Goal: Information Seeking & Learning: Understand process/instructions

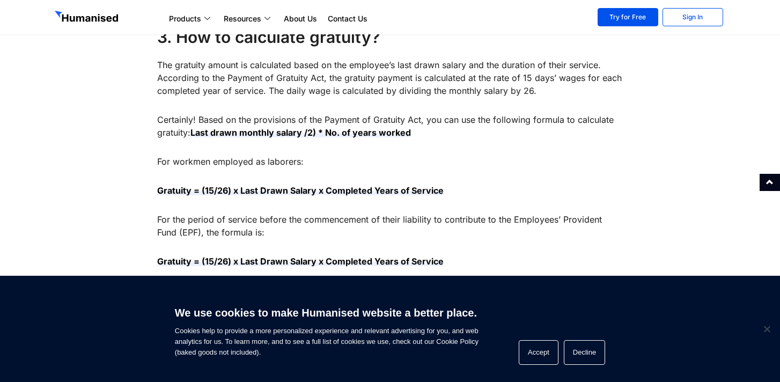
scroll to position [838, 0]
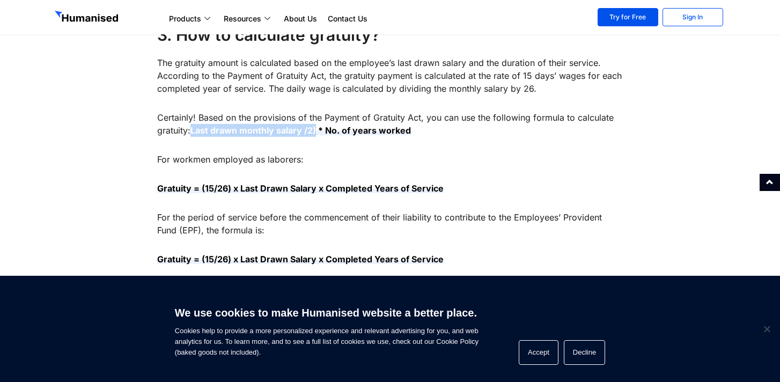
drag, startPoint x: 318, startPoint y: 129, endPoint x: 192, endPoint y: 129, distance: 126.1
click at [192, 130] on p "Certainly! Based on the provisions of the Payment of Gratuity Act, you can use …" at bounding box center [390, 124] width 466 height 26
click at [193, 129] on strong "Last drawn monthly salary /2) * No. of years worked" at bounding box center [301, 130] width 221 height 11
drag, startPoint x: 193, startPoint y: 129, endPoint x: 296, endPoint y: 130, distance: 103.1
click at [294, 130] on strong "Last drawn monthly salary /2) * No. of years worked" at bounding box center [301, 130] width 221 height 11
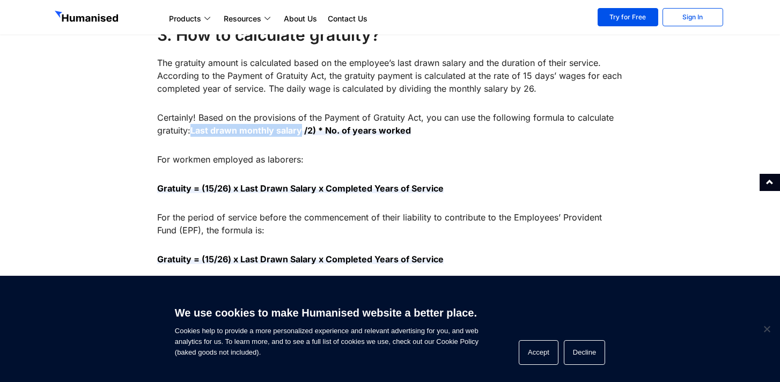
click at [296, 130] on strong "Last drawn monthly salary /2) * No. of years worked" at bounding box center [301, 130] width 221 height 11
drag, startPoint x: 318, startPoint y: 132, endPoint x: 177, endPoint y: 132, distance: 141.7
click at [177, 132] on p "Certainly! Based on the provisions of the Payment of Gratuity Act, you can use …" at bounding box center [390, 124] width 466 height 26
click at [352, 132] on strong "Last drawn monthly salary /2) * No. of years worked" at bounding box center [301, 130] width 221 height 11
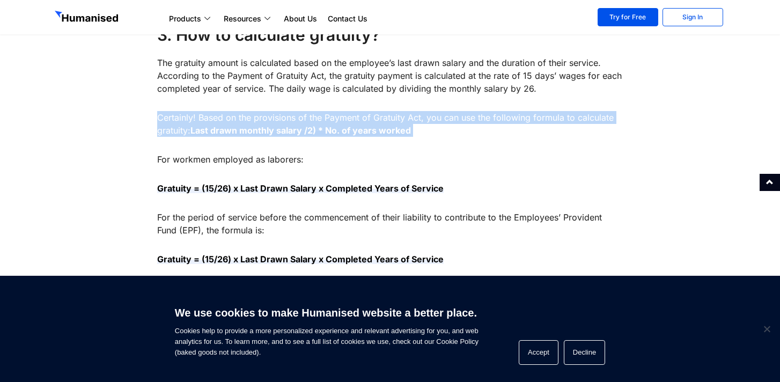
click at [352, 132] on strong "Last drawn monthly salary /2) * No. of years worked" at bounding box center [301, 130] width 221 height 11
click at [428, 119] on p "Certainly! Based on the provisions of the Payment of Gratuity Act, you can use …" at bounding box center [390, 124] width 466 height 26
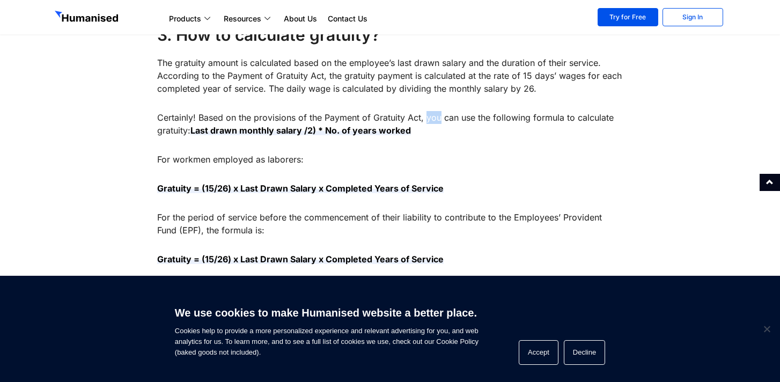
click at [428, 119] on p "Certainly! Based on the provisions of the Payment of Gratuity Act, you can use …" at bounding box center [390, 124] width 466 height 26
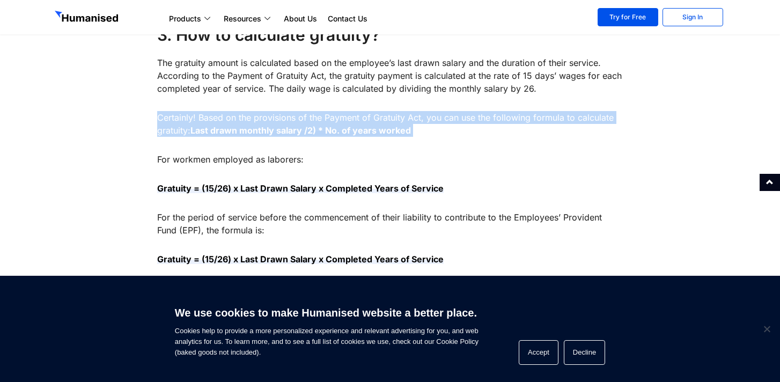
click at [428, 119] on p "Certainly! Based on the provisions of the Payment of Gratuity Act, you can use …" at bounding box center [390, 124] width 466 height 26
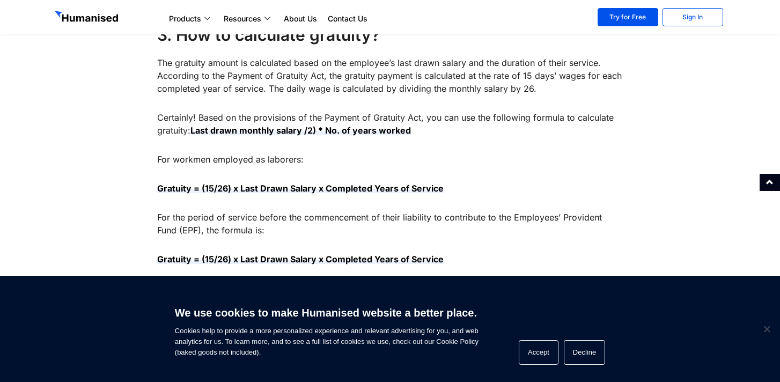
click at [411, 130] on p "Certainly! Based on the provisions of the Payment of Gratuity Act, you can use …" at bounding box center [390, 124] width 466 height 26
drag, startPoint x: 411, startPoint y: 130, endPoint x: 197, endPoint y: 129, distance: 213.6
click at [197, 130] on p "Certainly! Based on the provisions of the Payment of Gratuity Act, you can use …" at bounding box center [390, 124] width 466 height 26
click at [232, 134] on strong "Last drawn monthly salary /2) * No. of years worked" at bounding box center [301, 130] width 221 height 11
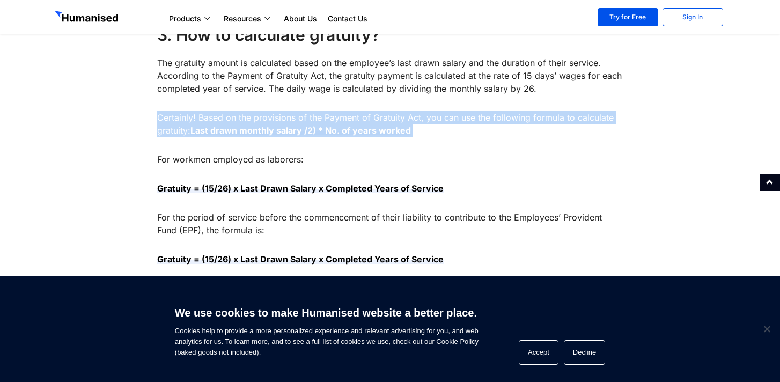
click at [232, 134] on strong "Last drawn monthly salary /2) * No. of years worked" at bounding box center [301, 130] width 221 height 11
click at [199, 135] on strong "Last drawn monthly salary /2) * No. of years worked" at bounding box center [301, 130] width 221 height 11
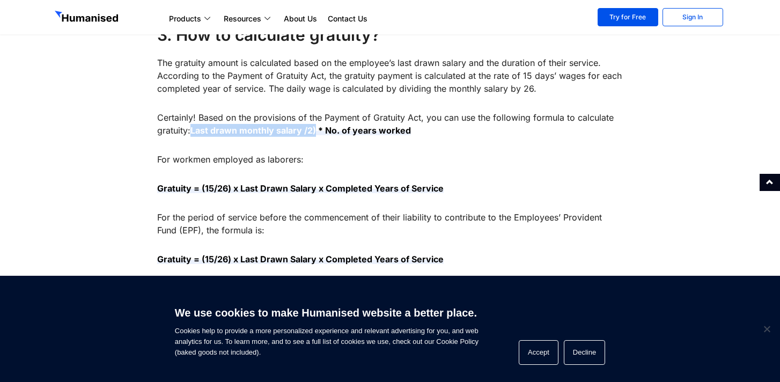
drag, startPoint x: 199, startPoint y: 135, endPoint x: 312, endPoint y: 131, distance: 112.8
click at [312, 131] on strong "Last drawn monthly salary /2) * No. of years worked" at bounding box center [301, 130] width 221 height 11
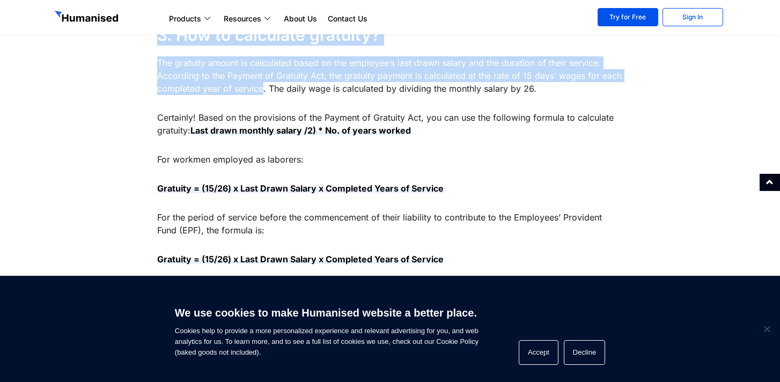
drag, startPoint x: 263, startPoint y: 87, endPoint x: 124, endPoint y: 85, distance: 139.0
click at [124, 85] on div "Are you aware of the hidden treasure awaiting employees? Sri Lankan labor law m…" at bounding box center [390, 386] width 682 height 1520
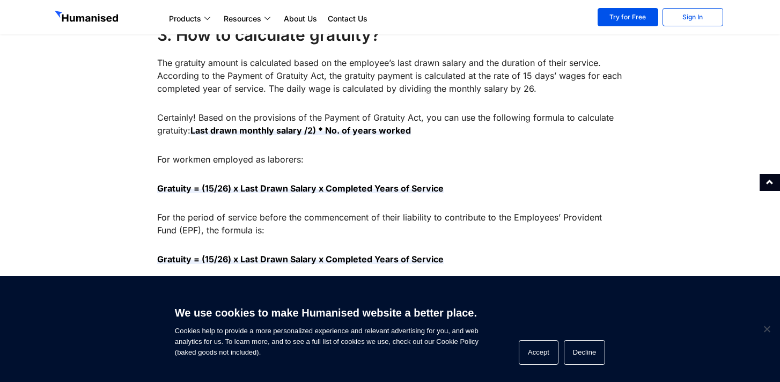
click at [331, 103] on div "Are you aware of the hidden treasure awaiting employees? Sri Lankan labor law m…" at bounding box center [390, 377] width 466 height 1493
drag, startPoint x: 196, startPoint y: 129, endPoint x: 317, endPoint y: 128, distance: 120.8
click at [315, 128] on strong "Last drawn monthly salary /2) * No. of years worked" at bounding box center [301, 130] width 221 height 11
